Goal: Transaction & Acquisition: Purchase product/service

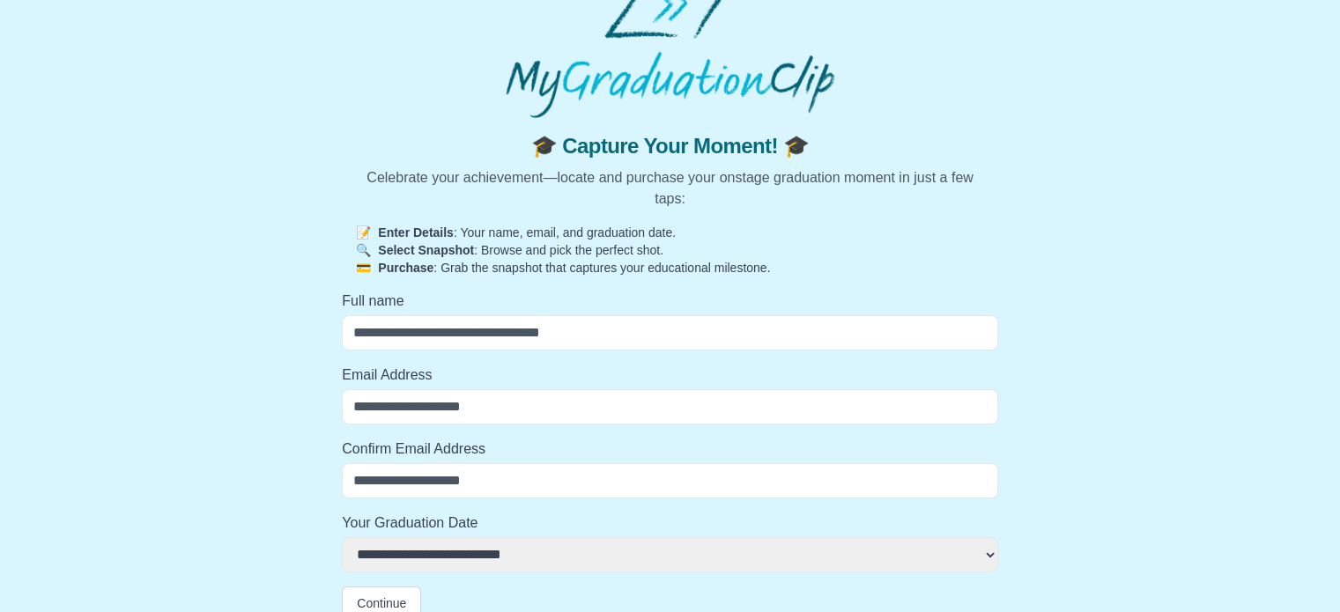
scroll to position [41, 0]
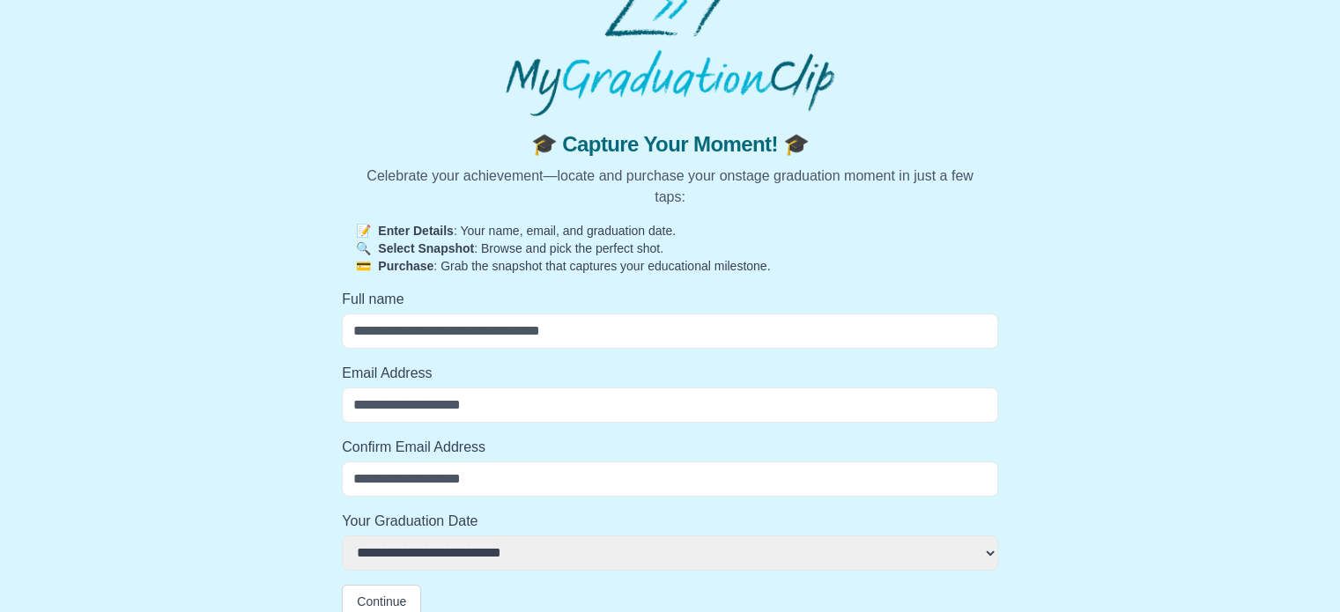
click at [508, 319] on input "Full name" at bounding box center [670, 331] width 656 height 35
type input "**********"
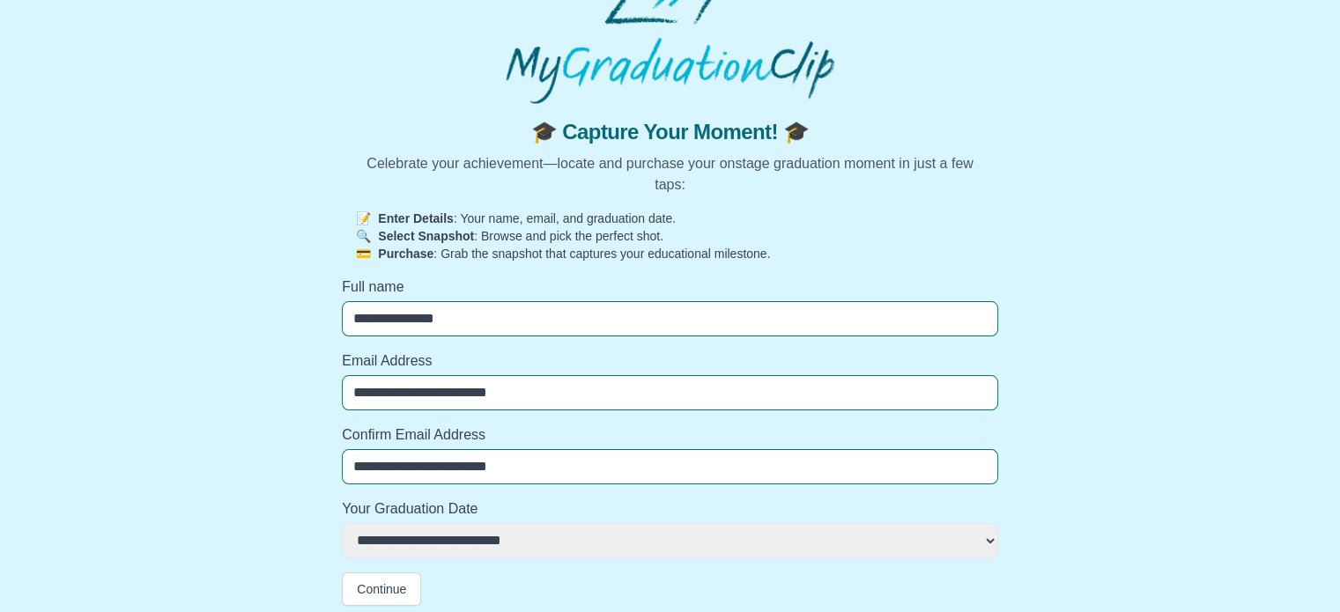
scroll to position [60, 0]
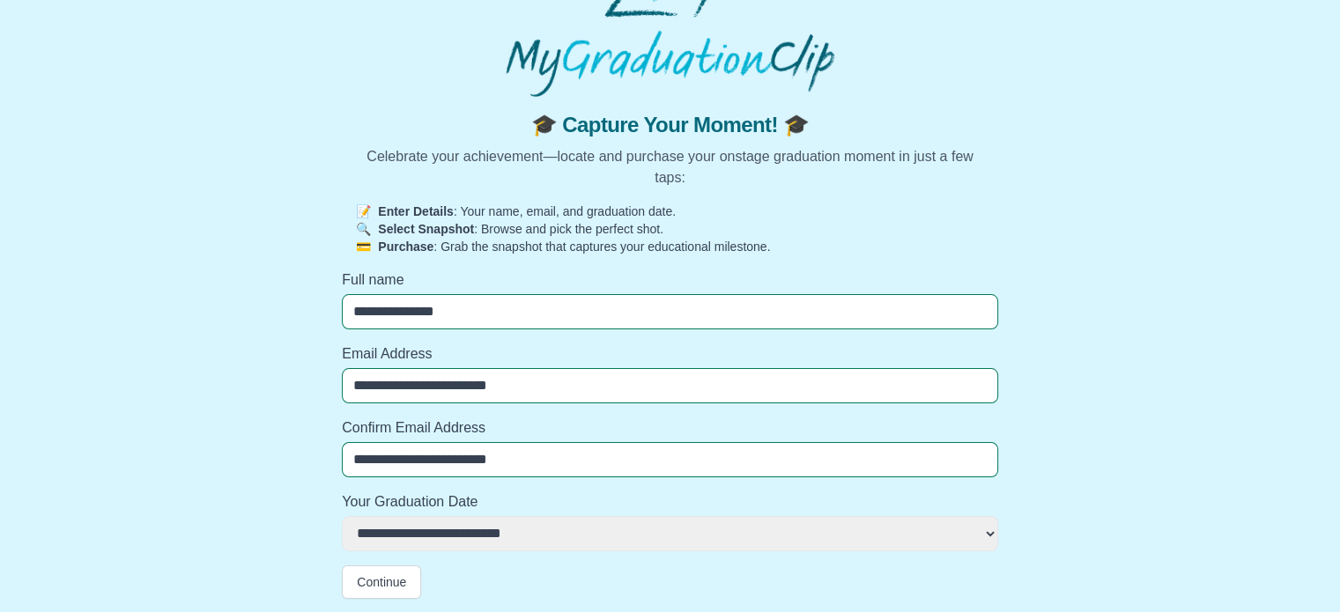
click at [460, 540] on select "**********" at bounding box center [670, 533] width 656 height 35
select select "**********"
click at [342, 516] on select "**********" at bounding box center [670, 533] width 656 height 35
click at [386, 586] on button "Continue" at bounding box center [381, 582] width 79 height 33
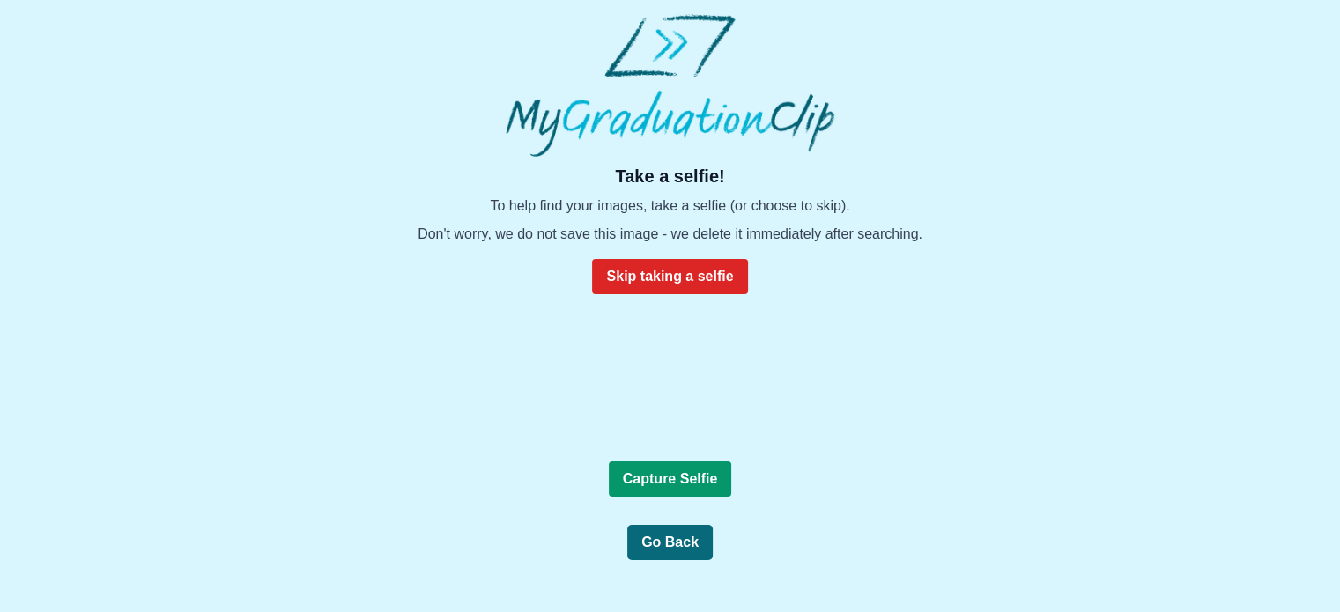
scroll to position [0, 0]
click at [700, 486] on b "Capture Selfie" at bounding box center [670, 478] width 95 height 15
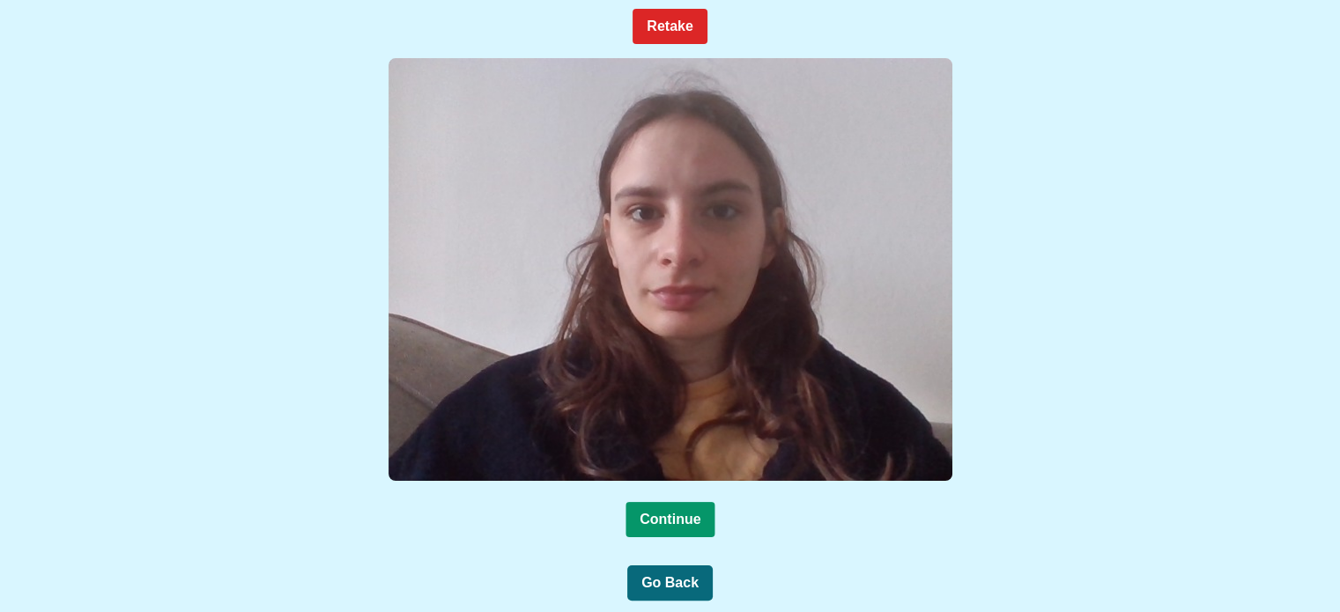
scroll to position [245, 0]
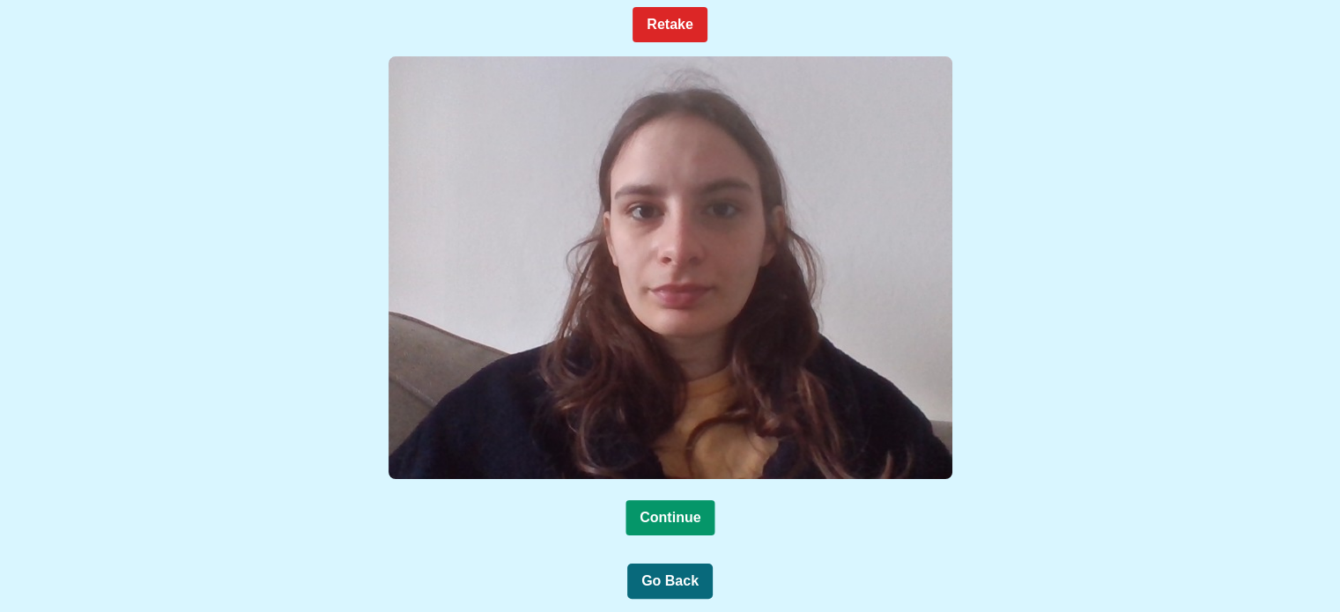
click at [681, 537] on div "Take a selfie! To help find your images, take a selfie (or choose to skip). Don…" at bounding box center [670, 255] width 1312 height 687
click at [676, 518] on b "Continue" at bounding box center [670, 517] width 61 height 15
drag, startPoint x: 676, startPoint y: 518, endPoint x: 885, endPoint y: 567, distance: 214.6
click at [885, 567] on div "Take a selfie! To help find your images, take a selfie (or choose to skip). Don…" at bounding box center [670, 255] width 1312 height 687
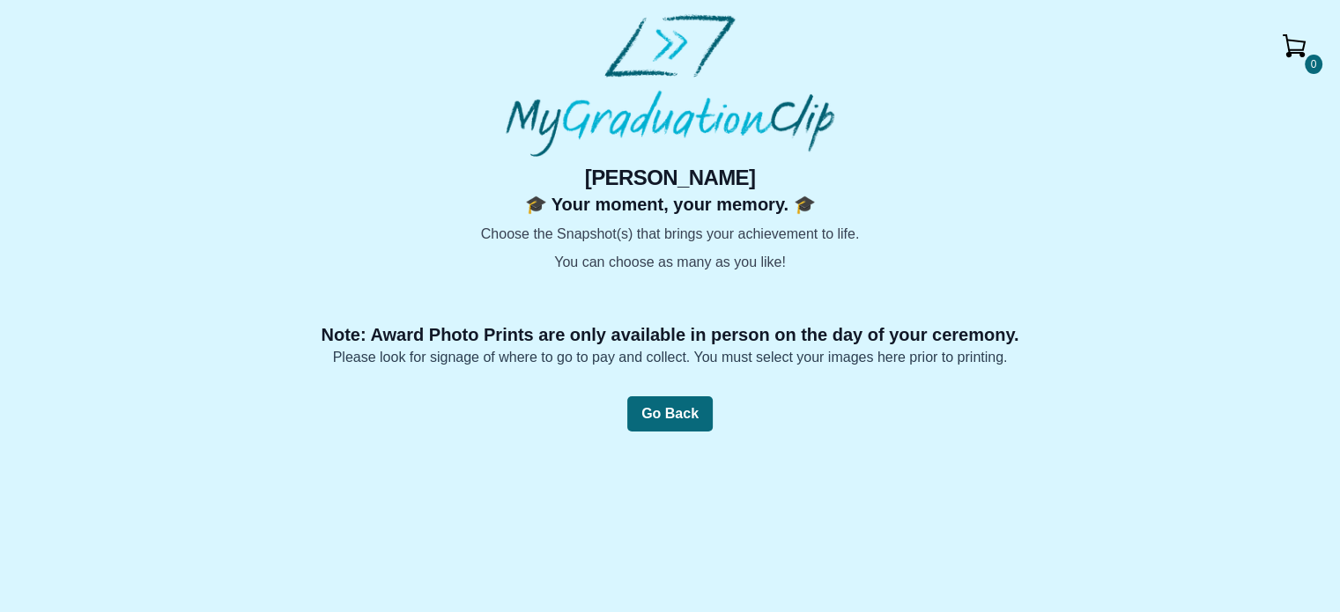
scroll to position [0, 0]
click at [271, 273] on img at bounding box center [271, 273] width 0 height 0
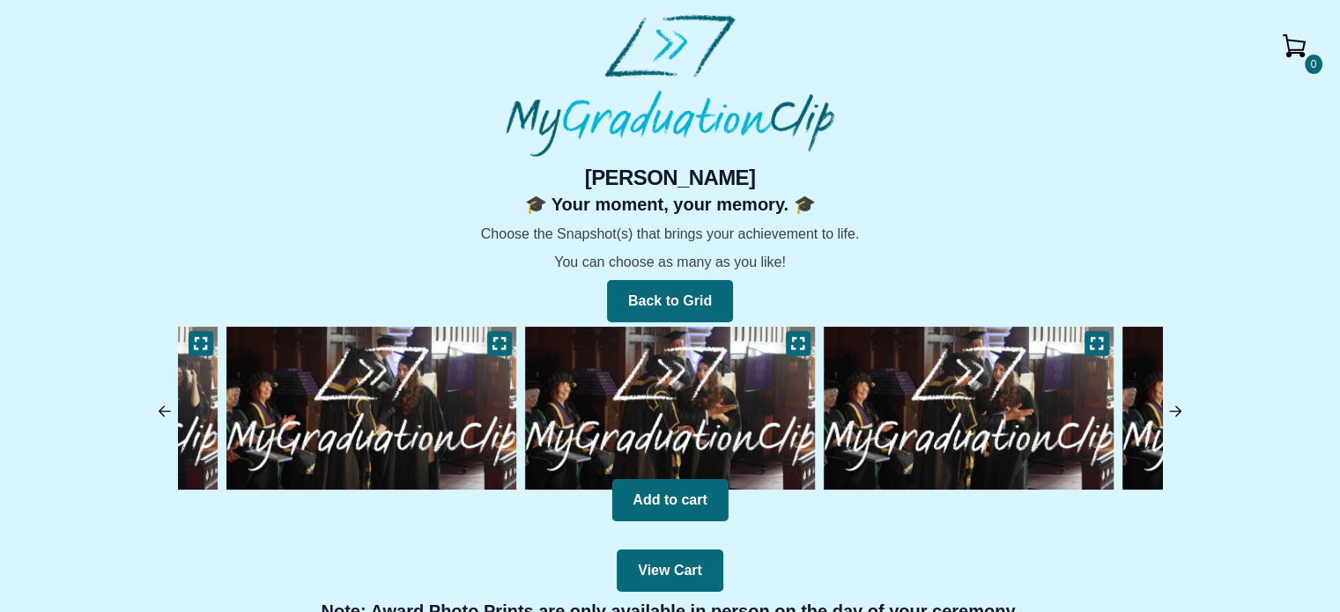
click at [723, 375] on img at bounding box center [670, 408] width 299 height 172
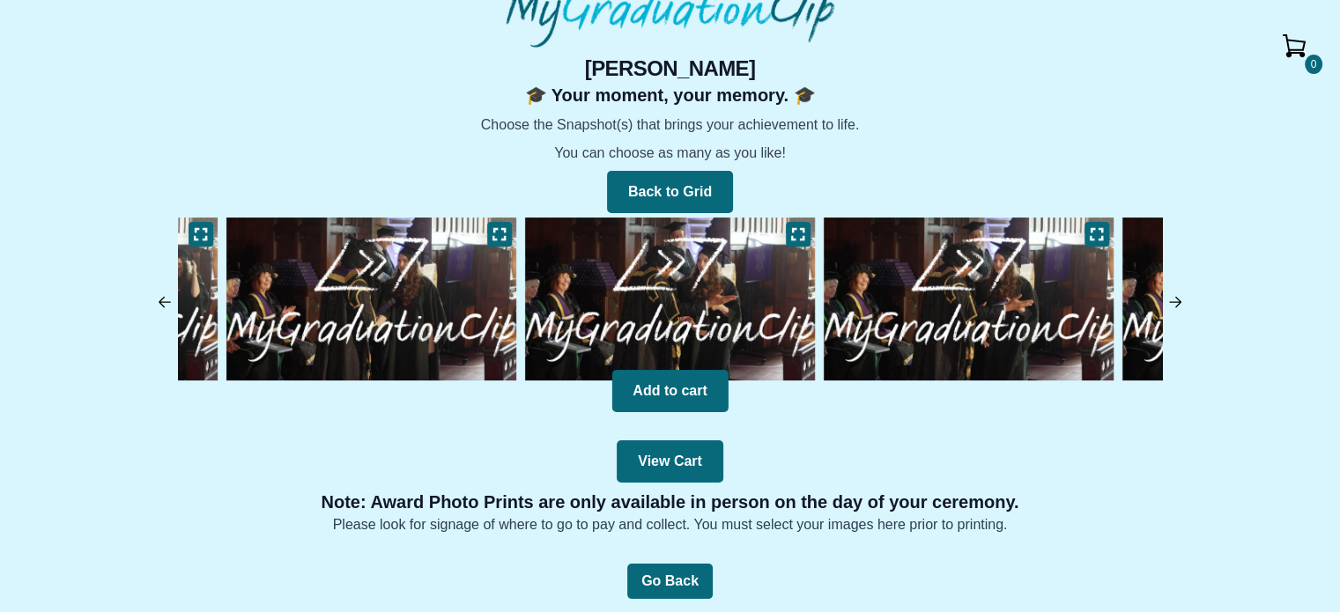
click at [1020, 281] on img at bounding box center [968, 299] width 299 height 172
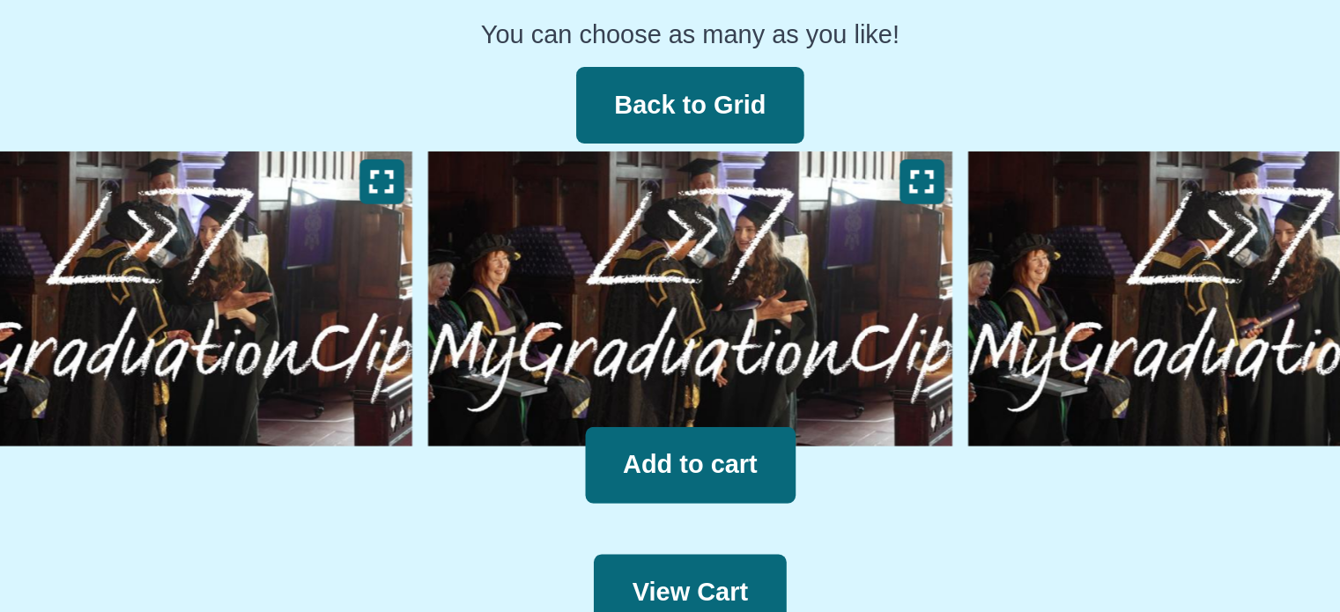
click at [871, 311] on img at bounding box center [968, 299] width 299 height 172
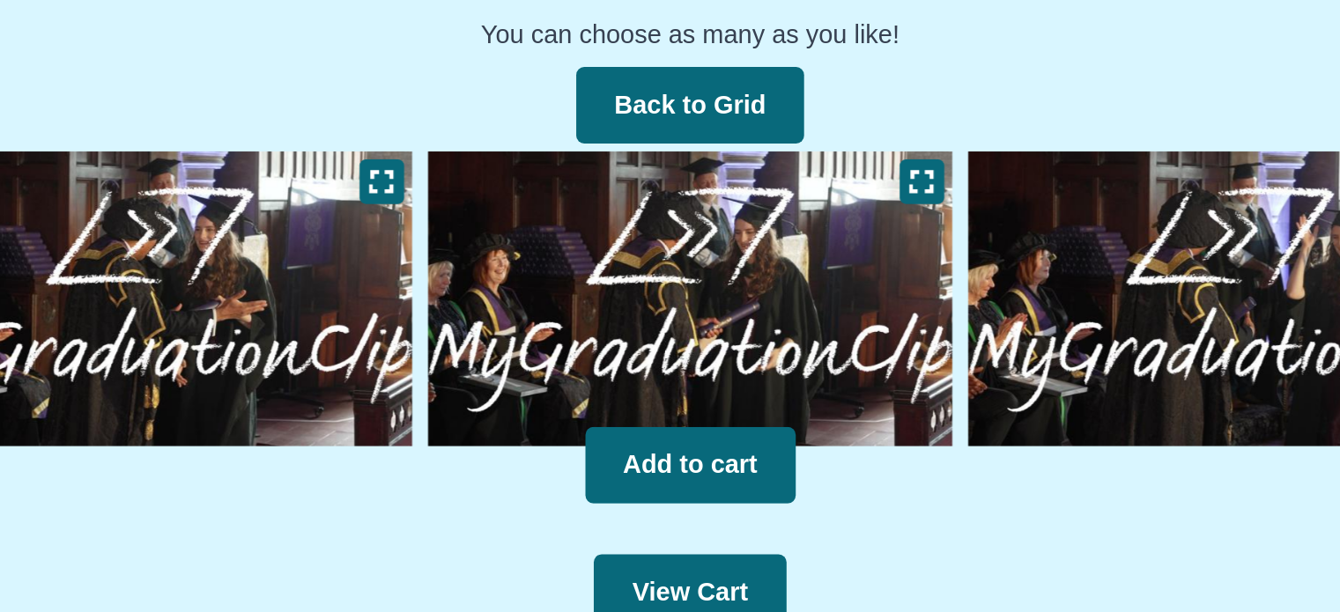
click at [871, 311] on img at bounding box center [968, 299] width 299 height 172
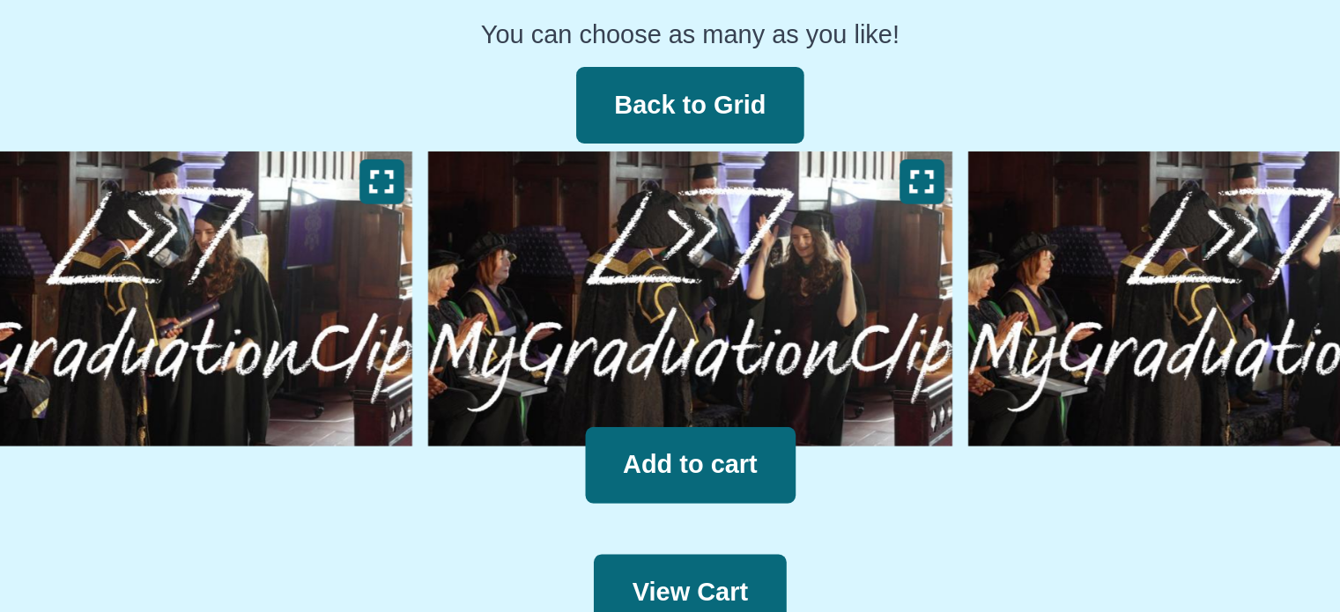
click at [871, 311] on img at bounding box center [968, 299] width 299 height 172
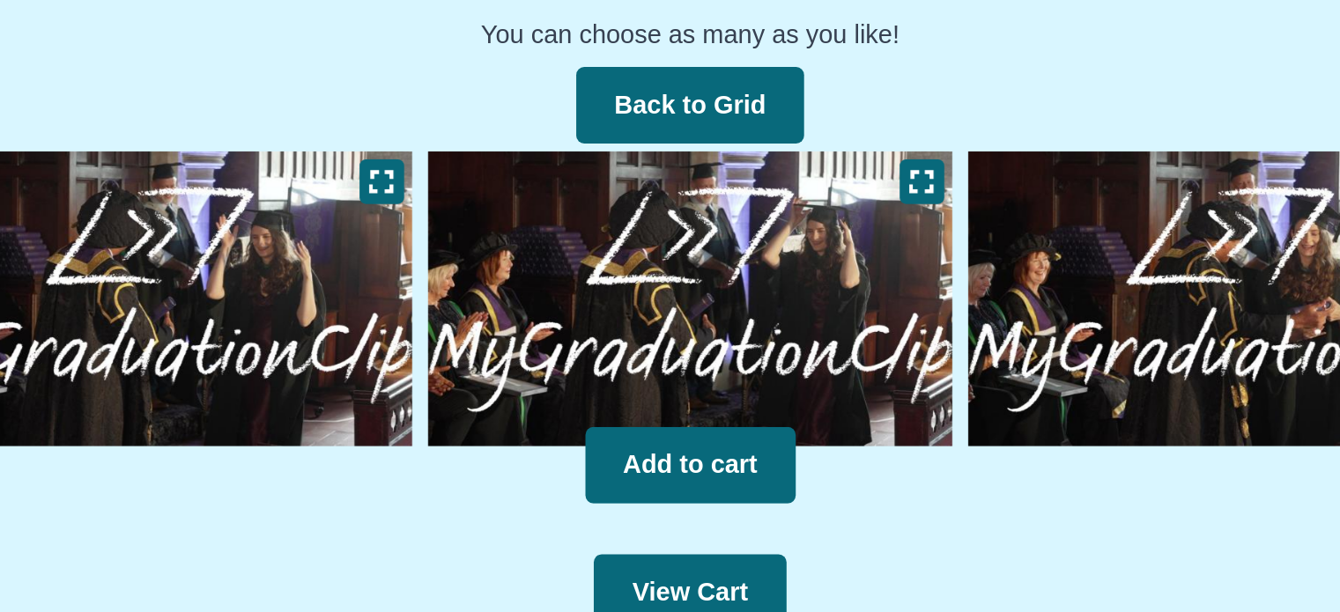
click at [871, 311] on img at bounding box center [968, 299] width 299 height 172
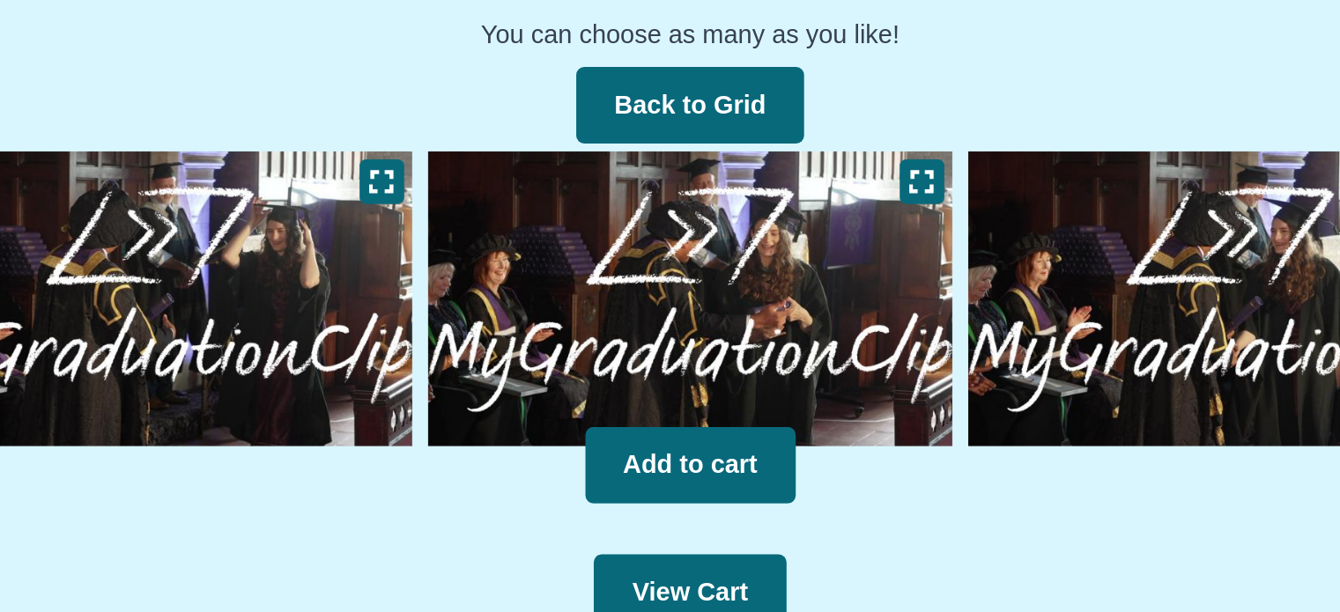
click at [871, 311] on img at bounding box center [968, 299] width 299 height 172
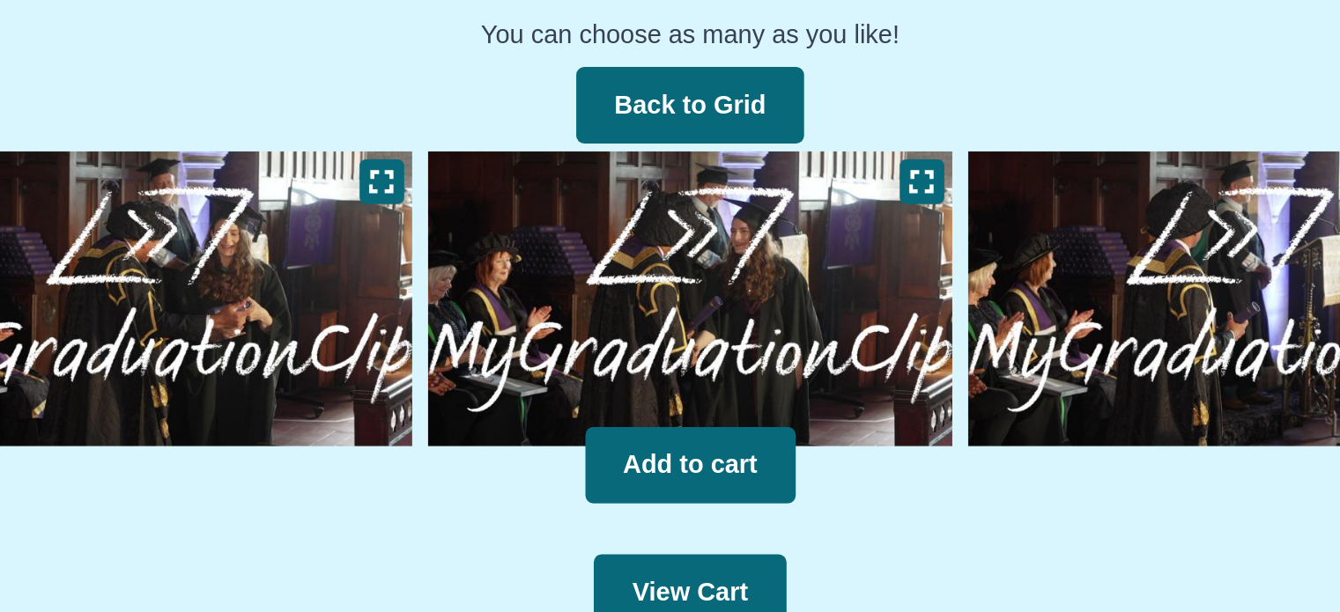
click at [416, 312] on img at bounding box center [371, 299] width 299 height 172
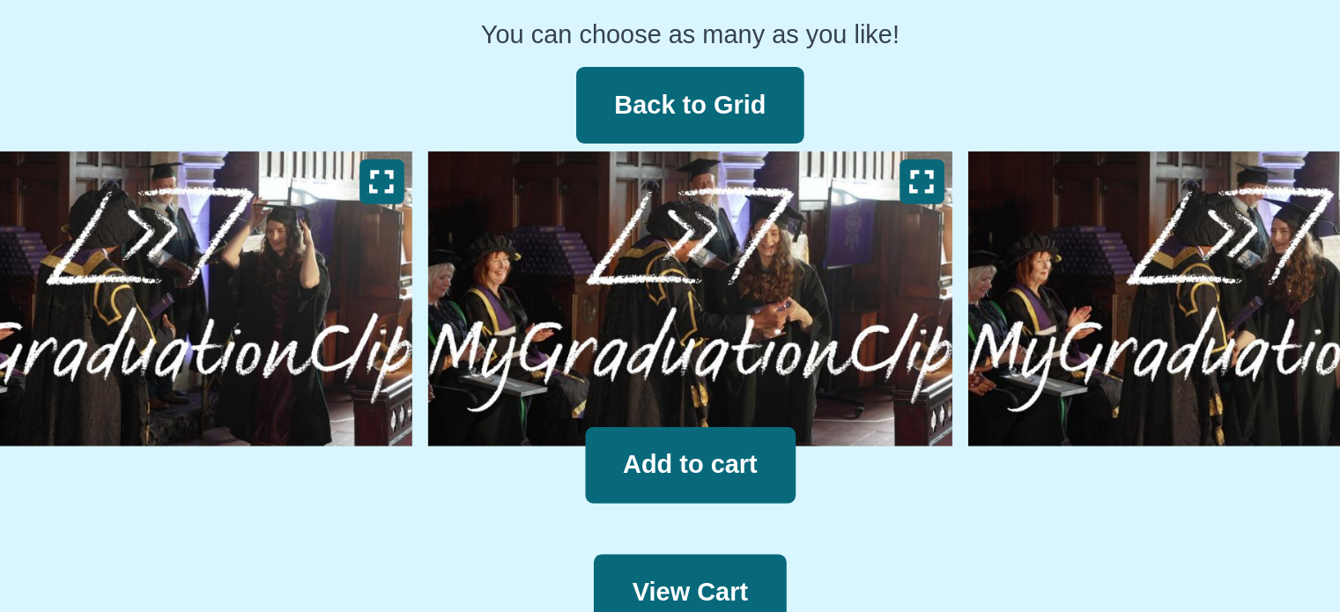
click at [416, 312] on img at bounding box center [371, 299] width 299 height 172
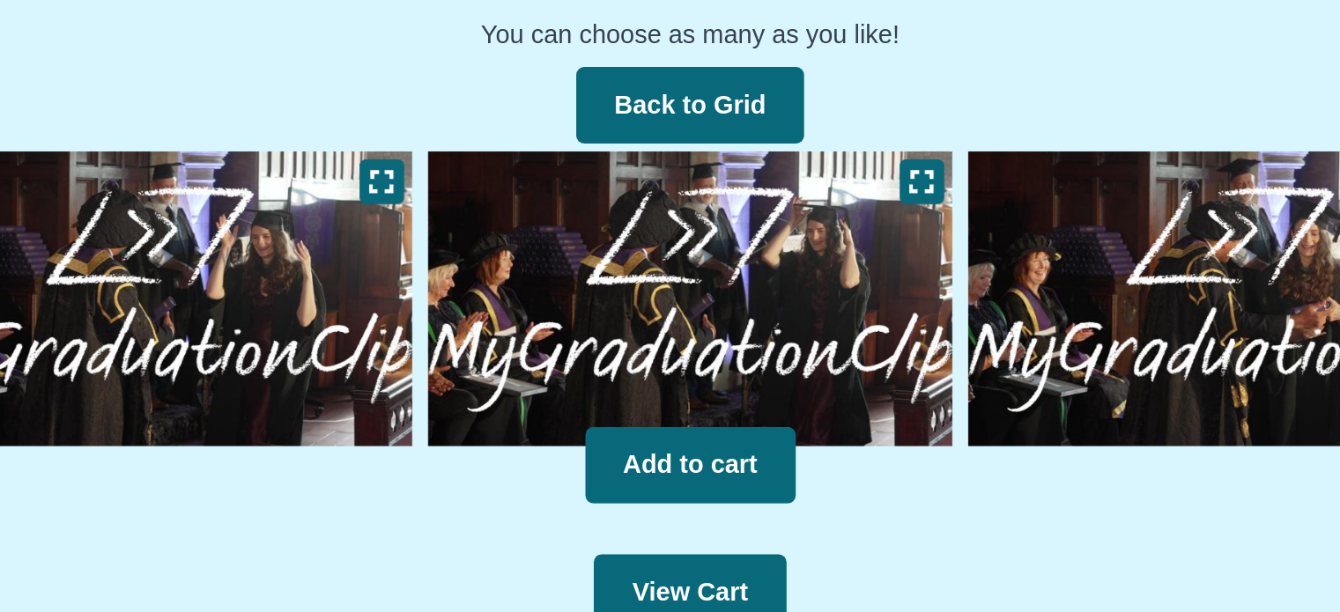
click at [416, 312] on img at bounding box center [371, 299] width 299 height 172
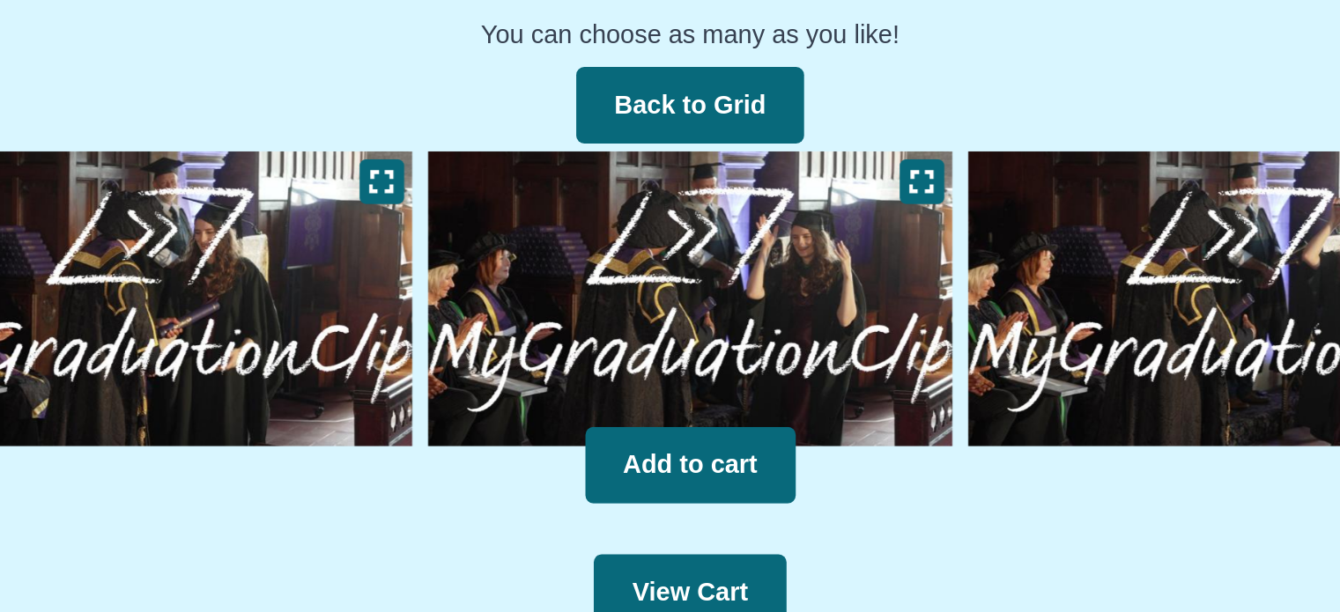
click at [416, 312] on img at bounding box center [371, 299] width 299 height 172
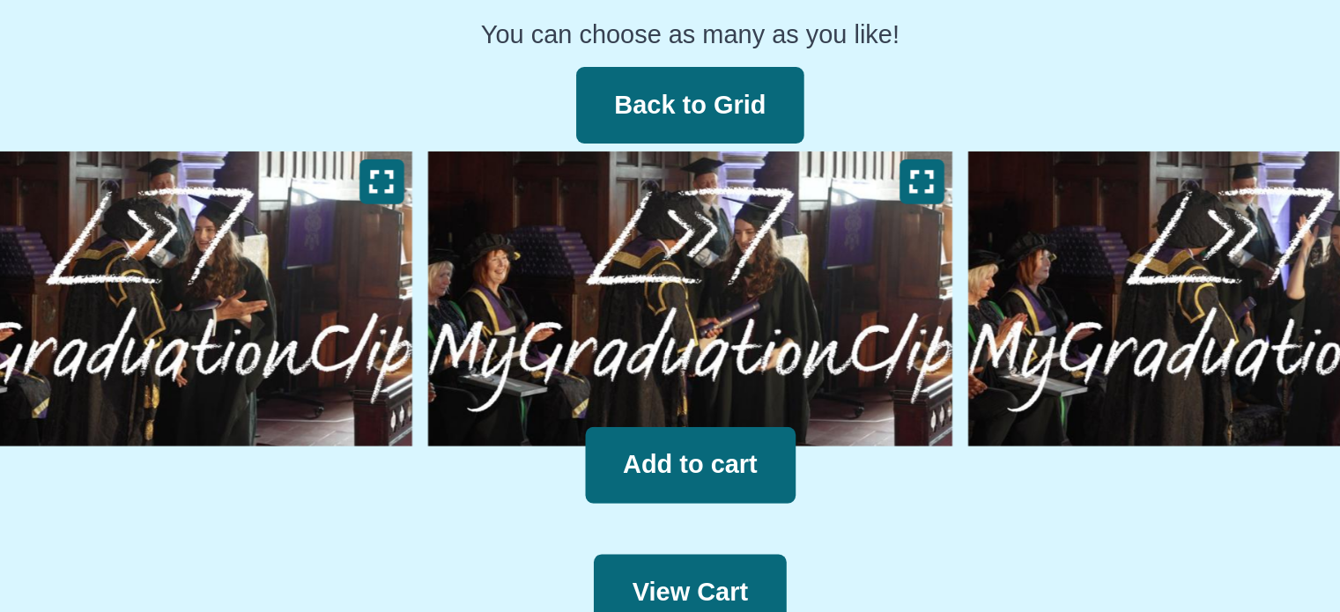
click at [416, 312] on img at bounding box center [371, 299] width 299 height 172
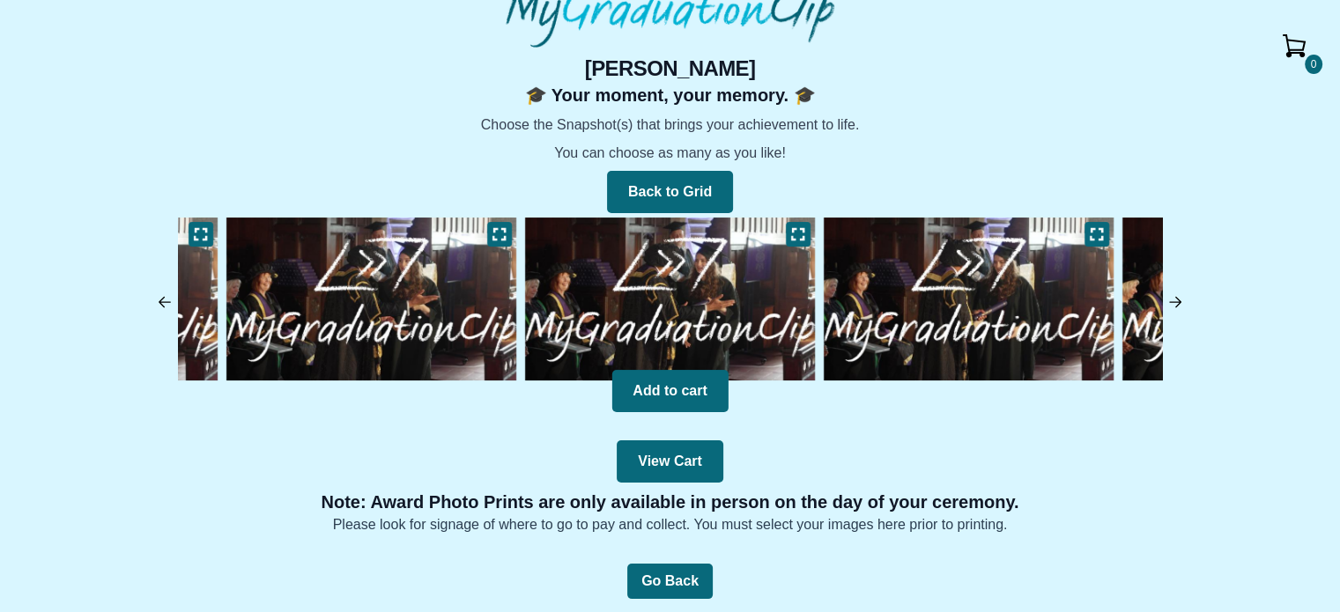
click at [1182, 297] on img at bounding box center [1176, 302] width 18 height 18
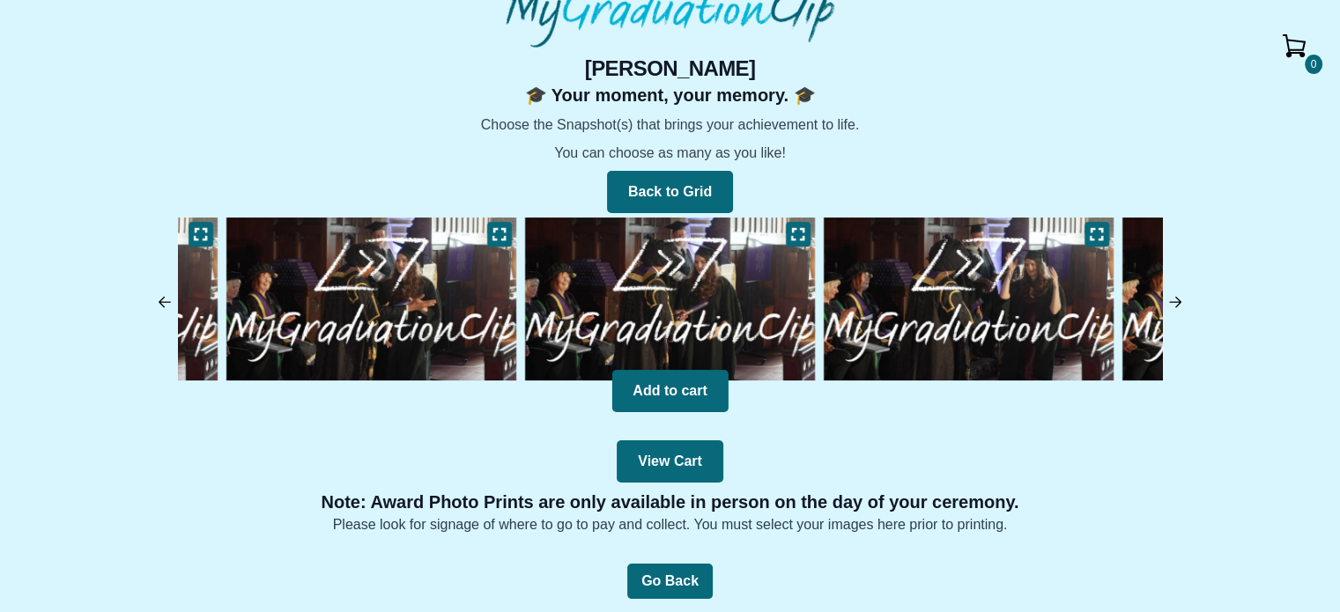
click at [722, 252] on img at bounding box center [670, 299] width 299 height 172
click at [426, 295] on img at bounding box center [371, 299] width 299 height 172
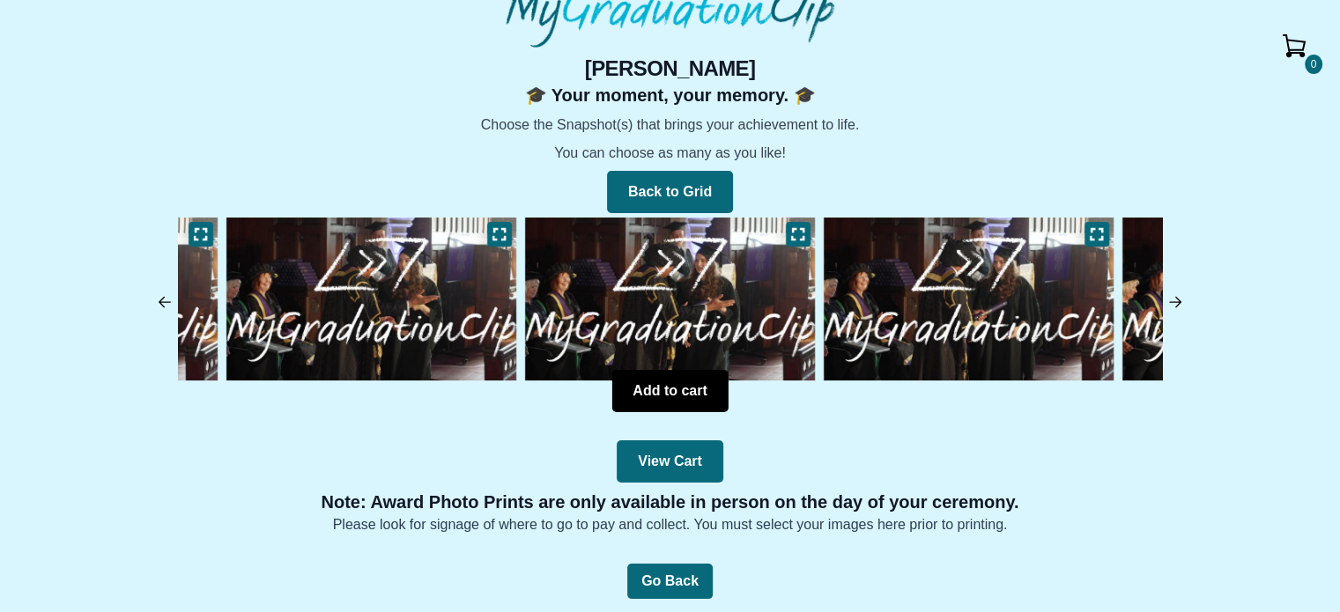
click at [653, 400] on button "Add to cart" at bounding box center [670, 391] width 116 height 42
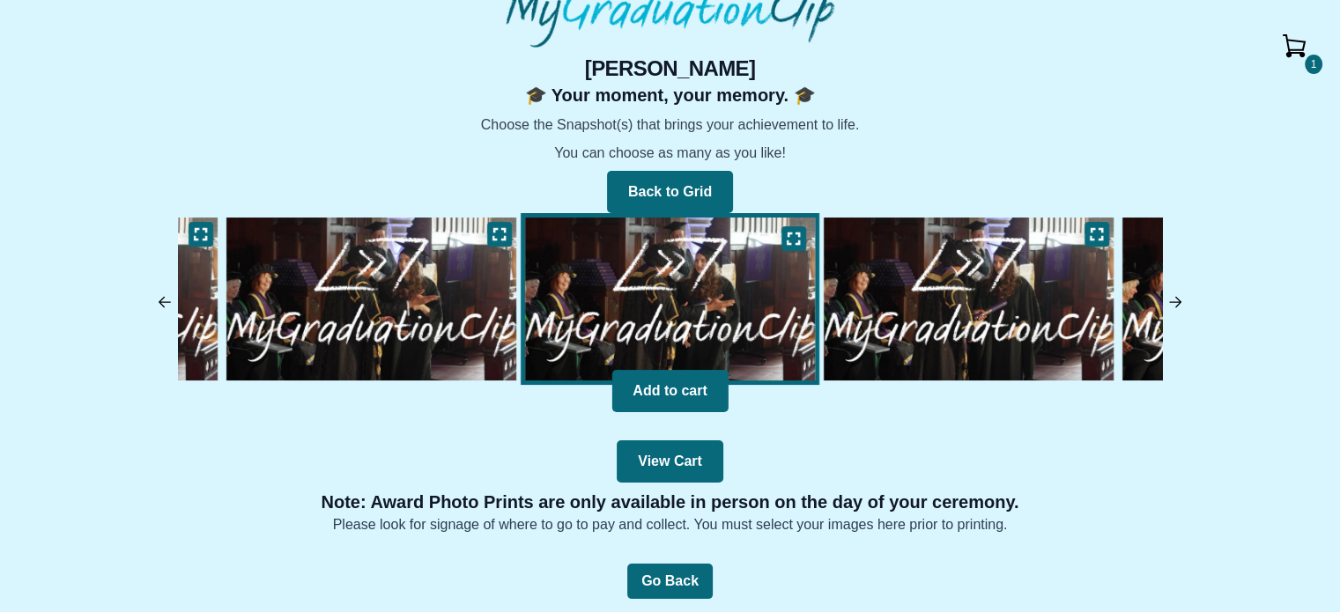
click at [1311, 50] on img at bounding box center [1294, 46] width 42 height 42
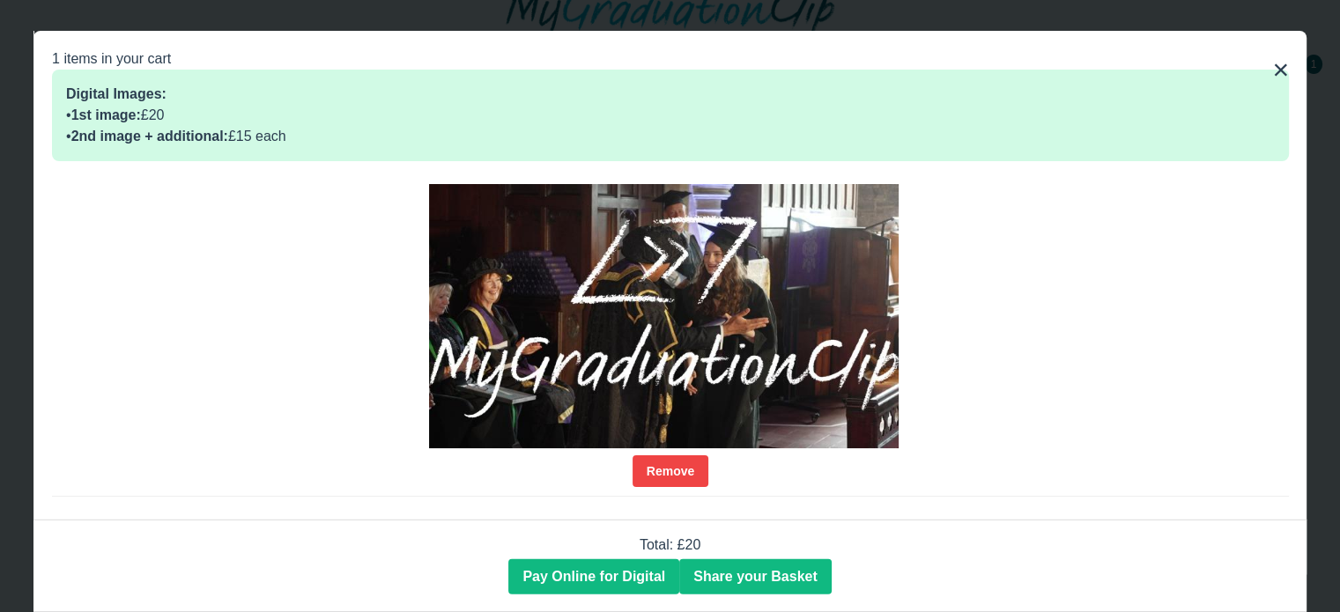
click at [1284, 60] on button "×" at bounding box center [1280, 69] width 17 height 42
